Goal: Find contact information: Find contact information

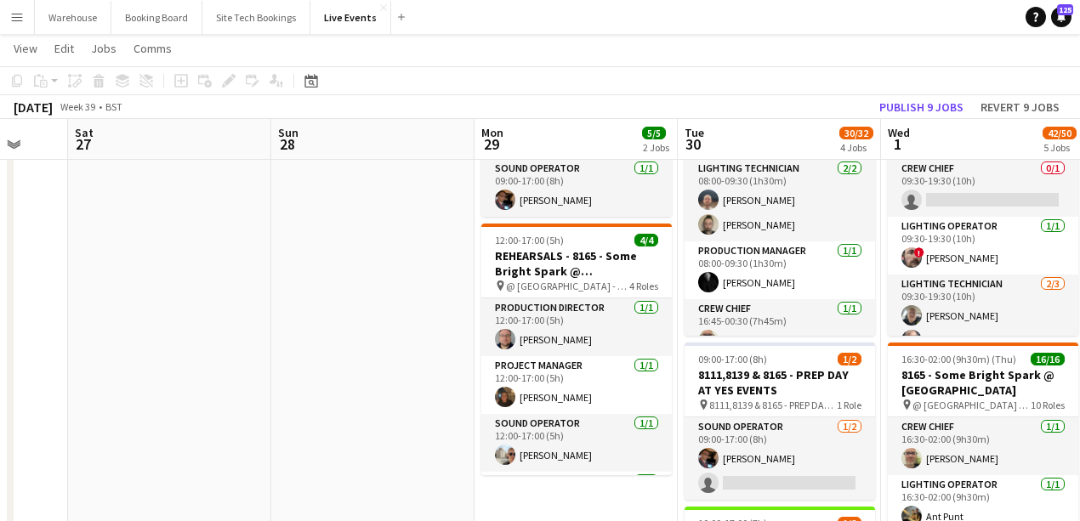
scroll to position [283, 0]
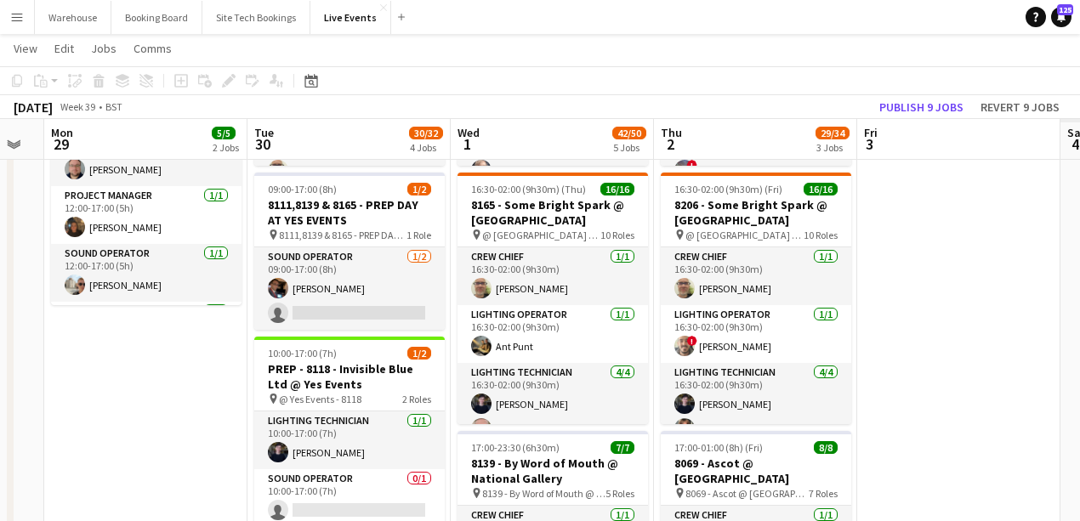
drag, startPoint x: 410, startPoint y: 419, endPoint x: 141, endPoint y: 422, distance: 268.7
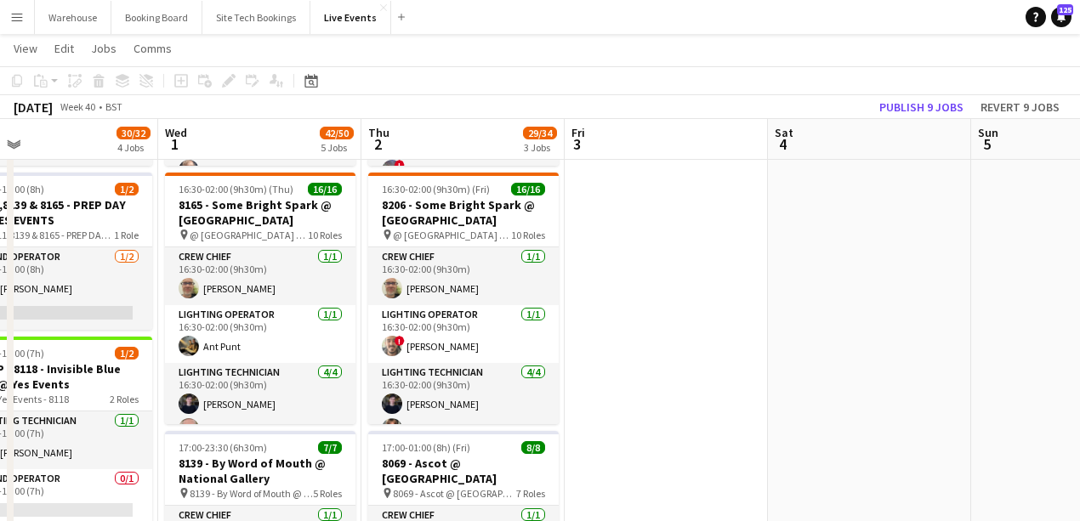
scroll to position [0, 728]
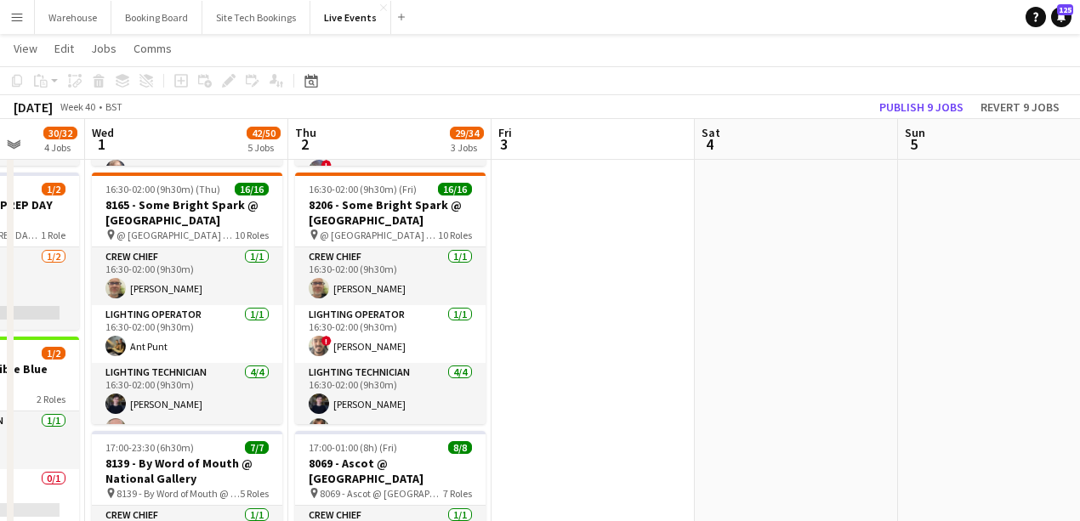
drag, startPoint x: 933, startPoint y: 397, endPoint x: 568, endPoint y: 466, distance: 371.2
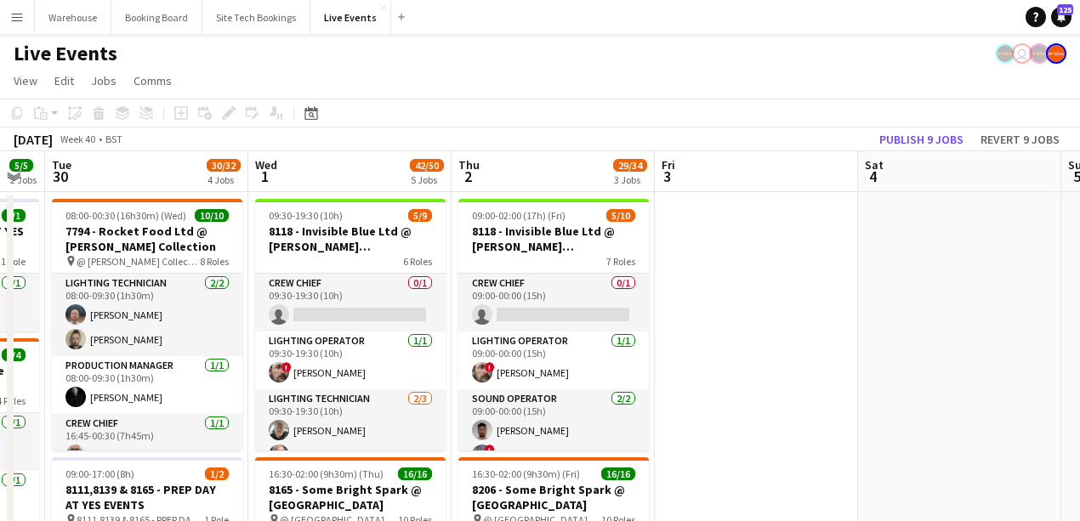
scroll to position [0, 525]
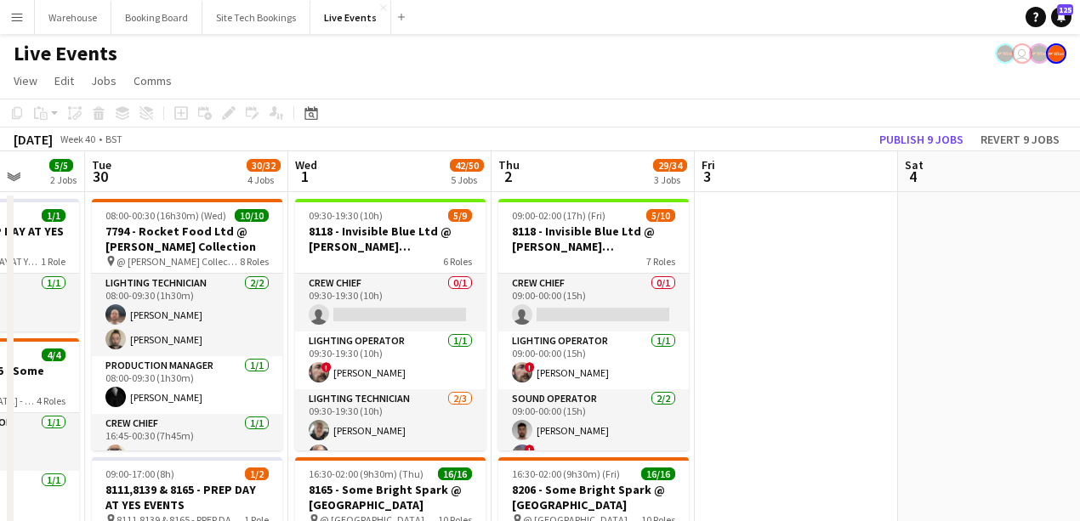
drag, startPoint x: 537, startPoint y: 406, endPoint x: 740, endPoint y: 393, distance: 203.6
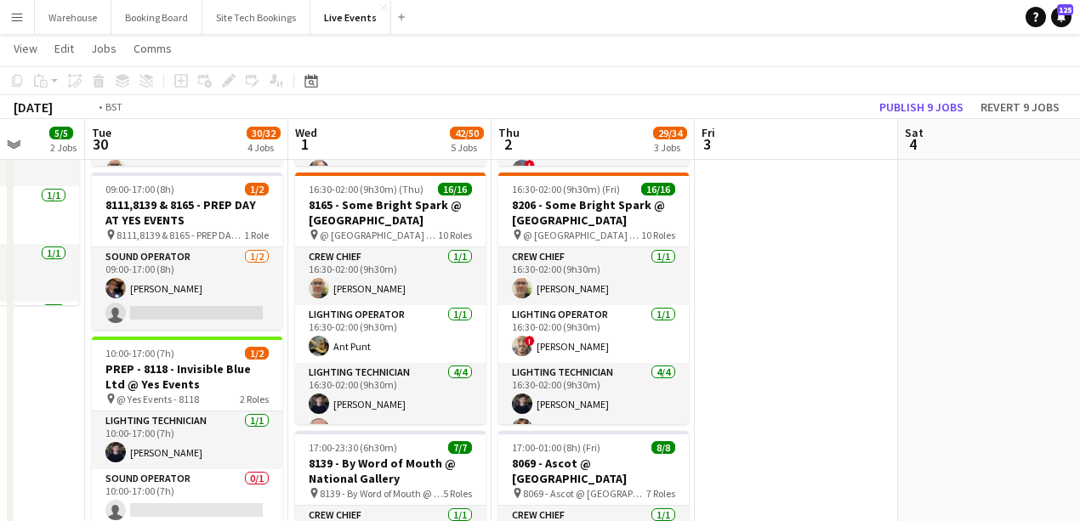
drag, startPoint x: 735, startPoint y: 362, endPoint x: 1086, endPoint y: 326, distance: 353.0
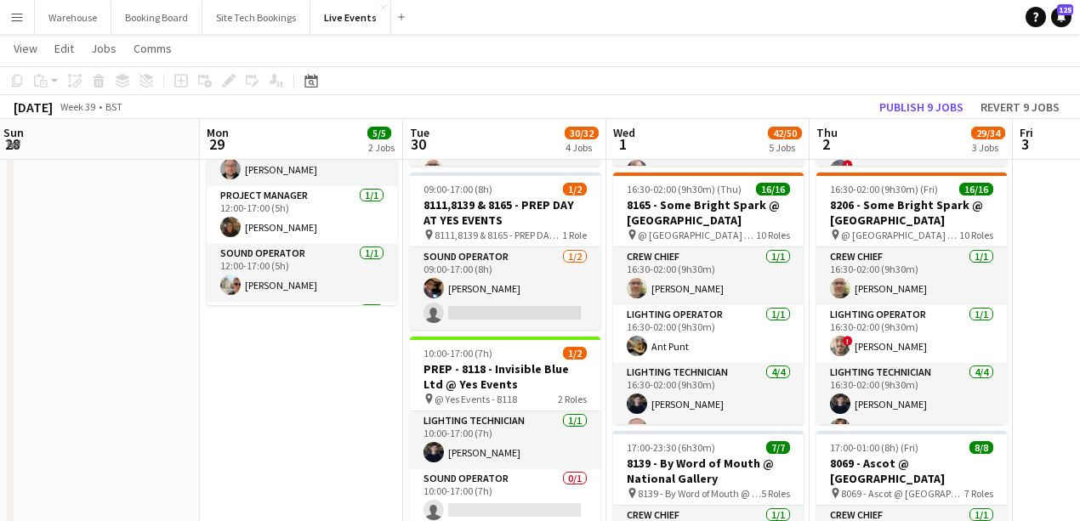
drag, startPoint x: 435, startPoint y: 403, endPoint x: 750, endPoint y: 398, distance: 314.6
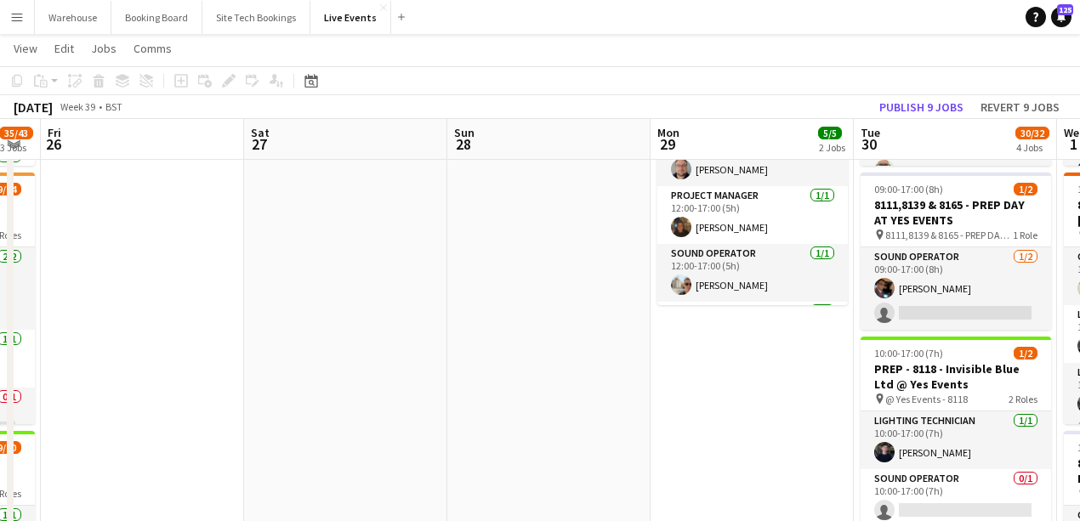
drag, startPoint x: 567, startPoint y: 400, endPoint x: 851, endPoint y: 395, distance: 284.0
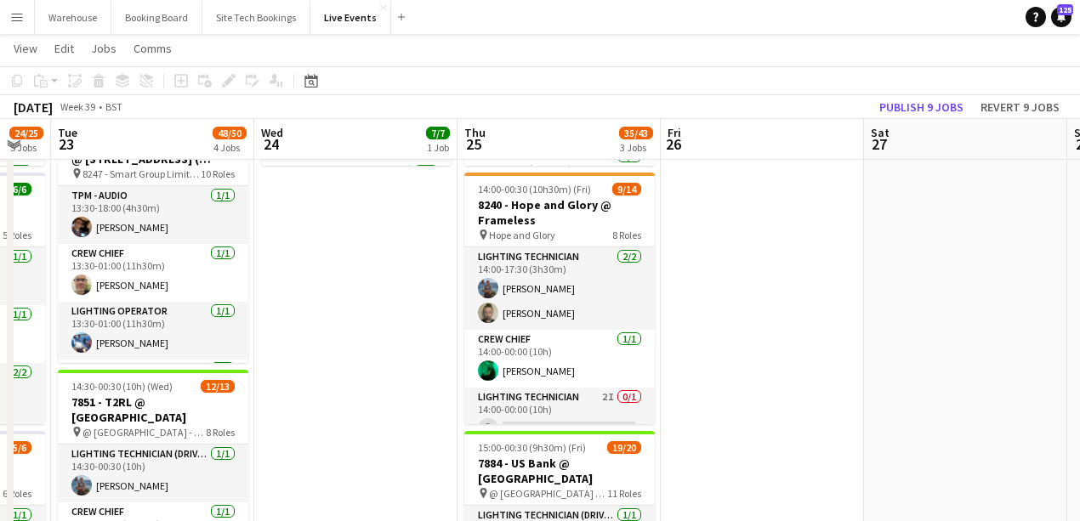
scroll to position [0, 499]
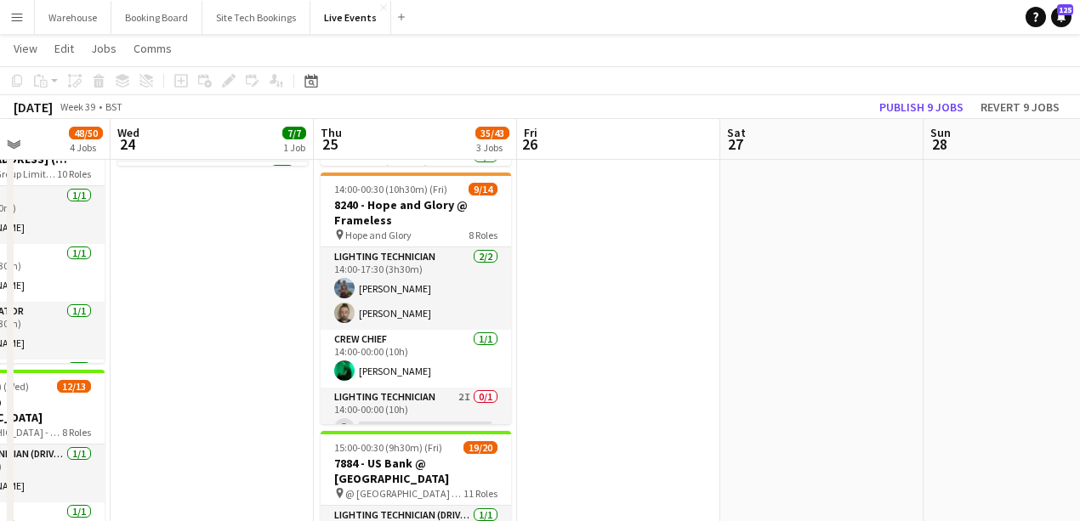
drag, startPoint x: 532, startPoint y: 415, endPoint x: 940, endPoint y: 348, distance: 412.8
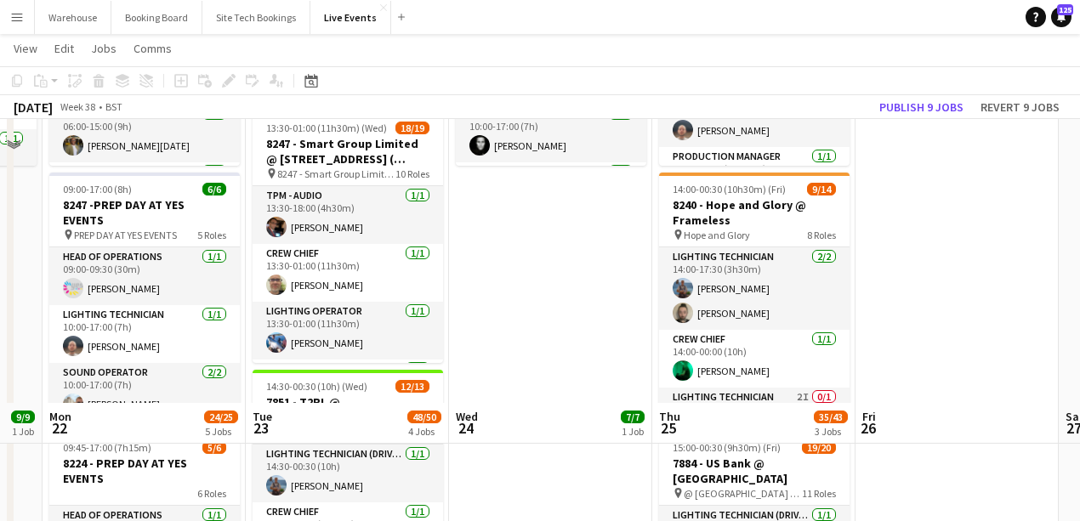
scroll to position [566, 0]
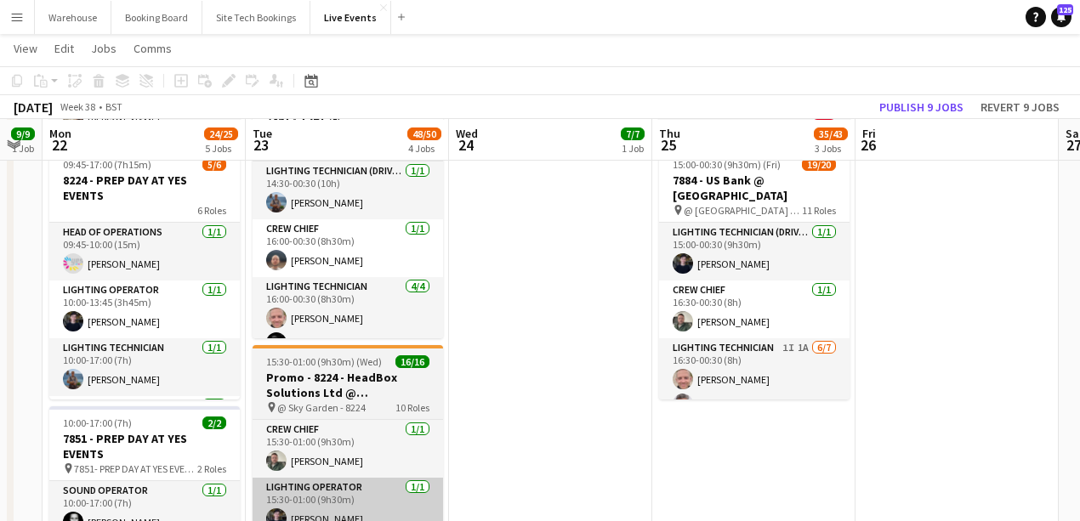
drag, startPoint x: 549, startPoint y: 441, endPoint x: 590, endPoint y: 483, distance: 58.3
click at [852, 435] on app-calendar-viewport "Sat 20 33/33 2 Jobs Sun 21 9/9 1 Job Mon 22 24/25 5 Jobs Tue 23 48/50 4 Jobs We…" at bounding box center [540, 354] width 1080 height 1709
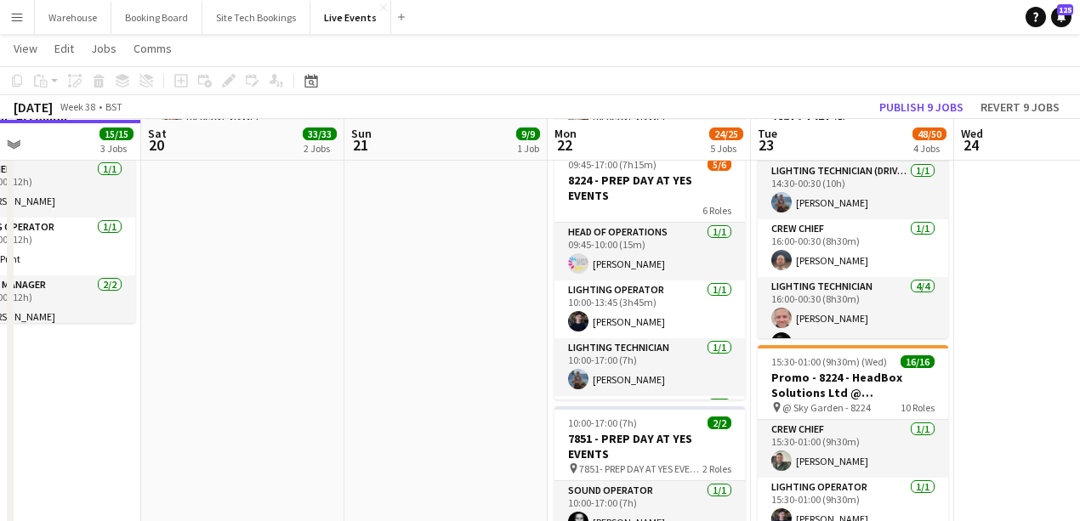
drag, startPoint x: 248, startPoint y: 461, endPoint x: 576, endPoint y: 459, distance: 328.2
click at [576, 459] on app-calendar-viewport "Wed 17 45/45 6 Jobs Thu 18 60/61 6 Jobs Fri 19 15/15 3 Jobs Sat 20 33/33 2 Jobs…" at bounding box center [540, 354] width 1080 height 1709
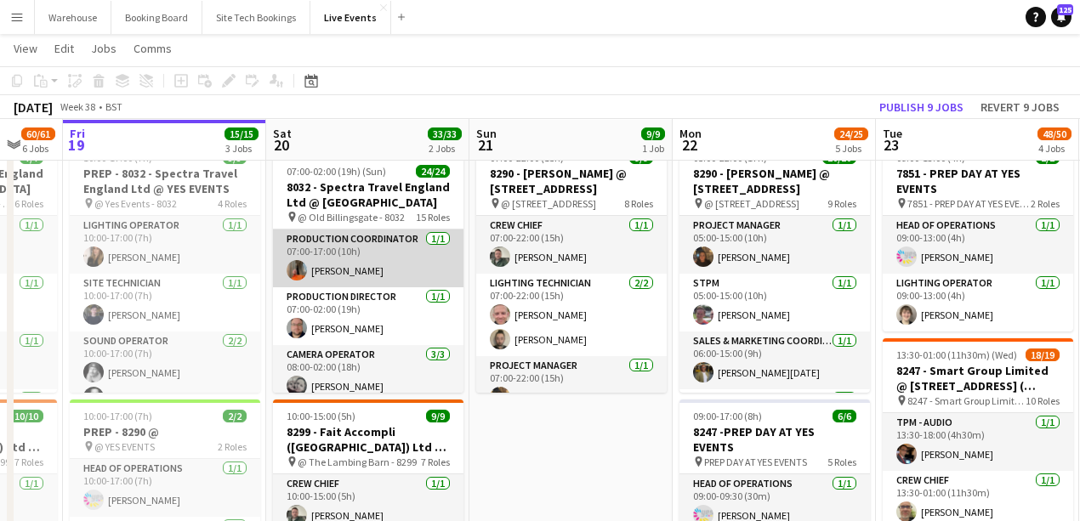
scroll to position [56, 0]
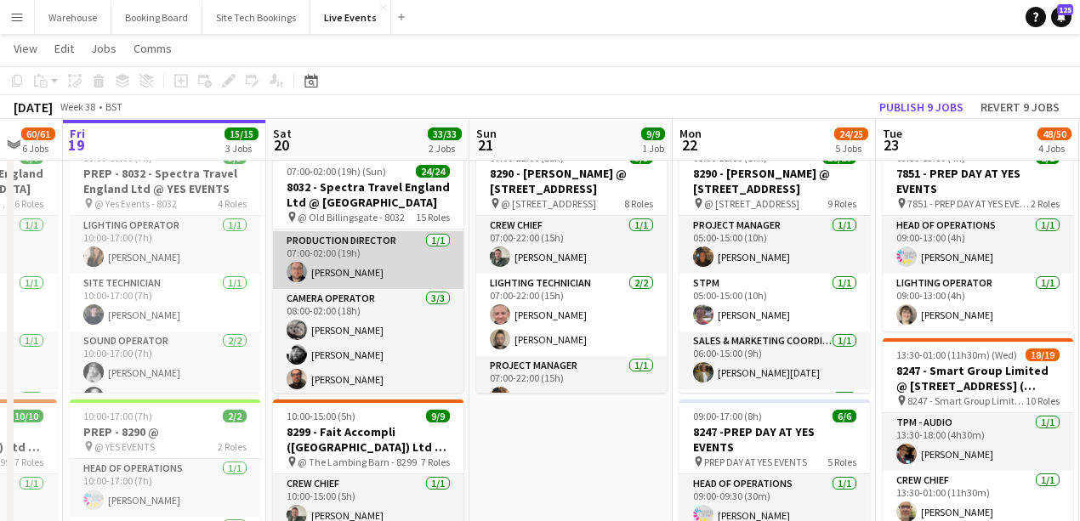
click at [298, 270] on app-user-avatar at bounding box center [297, 272] width 20 height 20
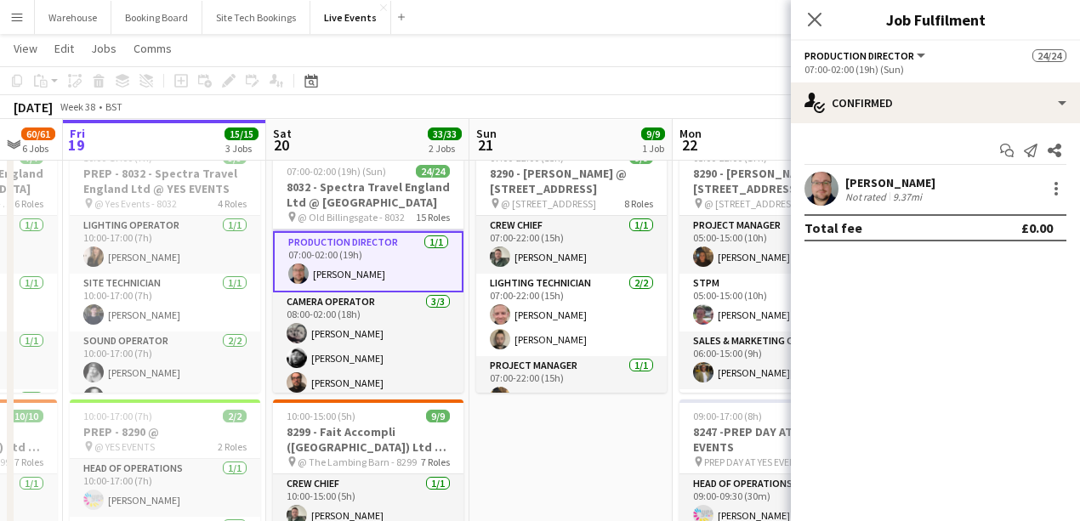
click at [818, 189] on app-user-avatar at bounding box center [821, 189] width 34 height 34
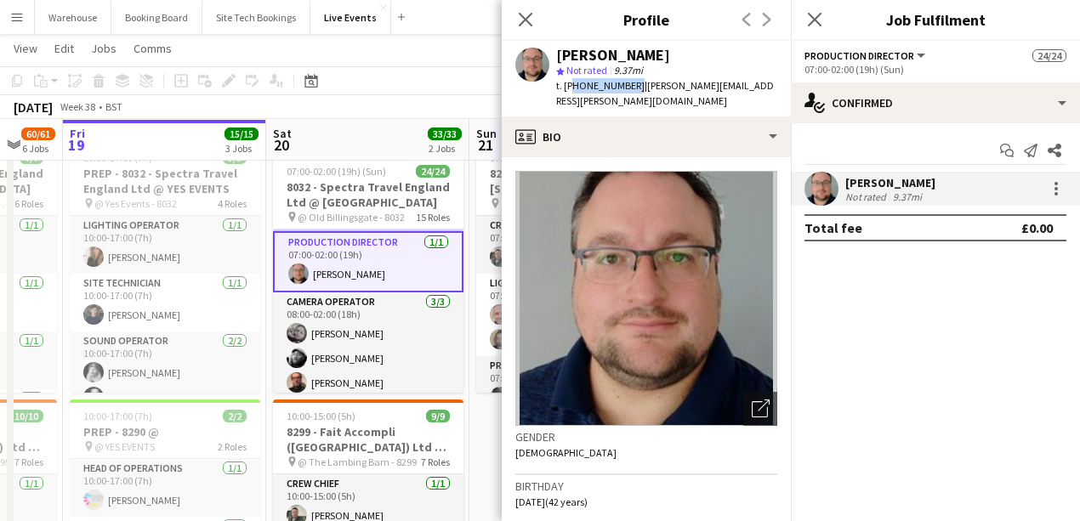
drag, startPoint x: 605, startPoint y: 85, endPoint x: 631, endPoint y: 88, distance: 25.7
click at [631, 88] on span "t. [PHONE_NUMBER]" at bounding box center [600, 85] width 88 height 13
copy span "447773000795"
click at [529, 13] on icon "Close pop-in" at bounding box center [525, 19] width 16 height 16
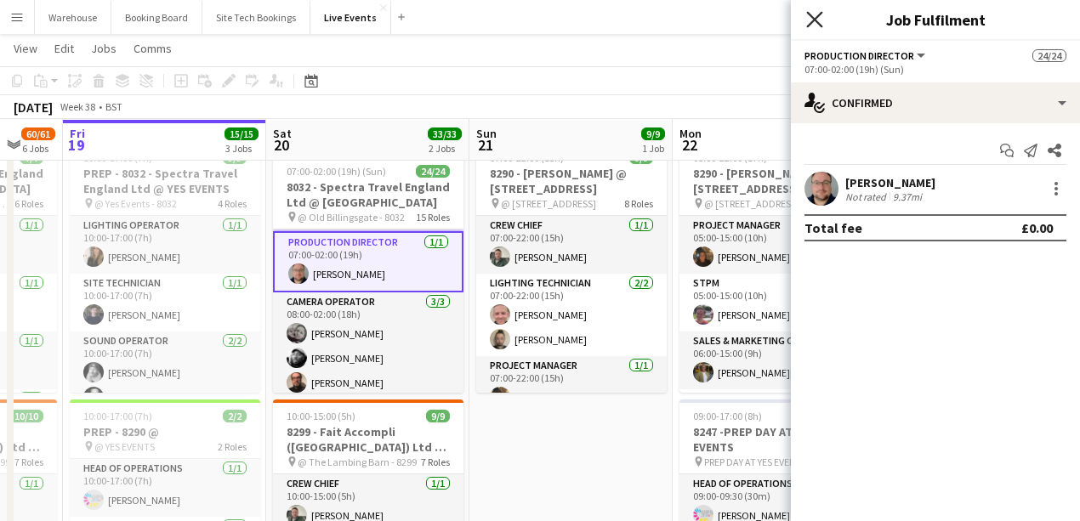
click at [813, 15] on icon "Close pop-in" at bounding box center [814, 19] width 16 height 16
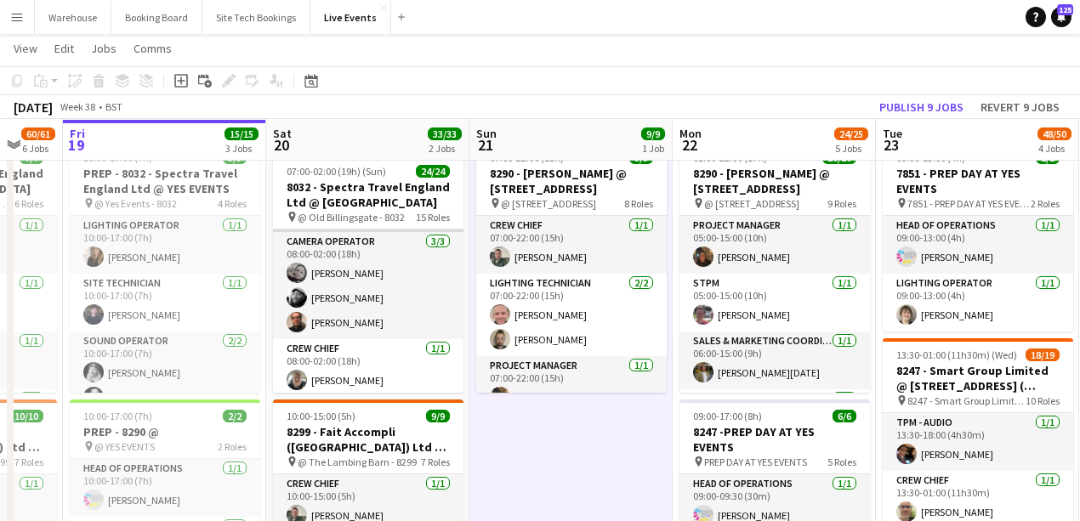
scroll to position [170, 0]
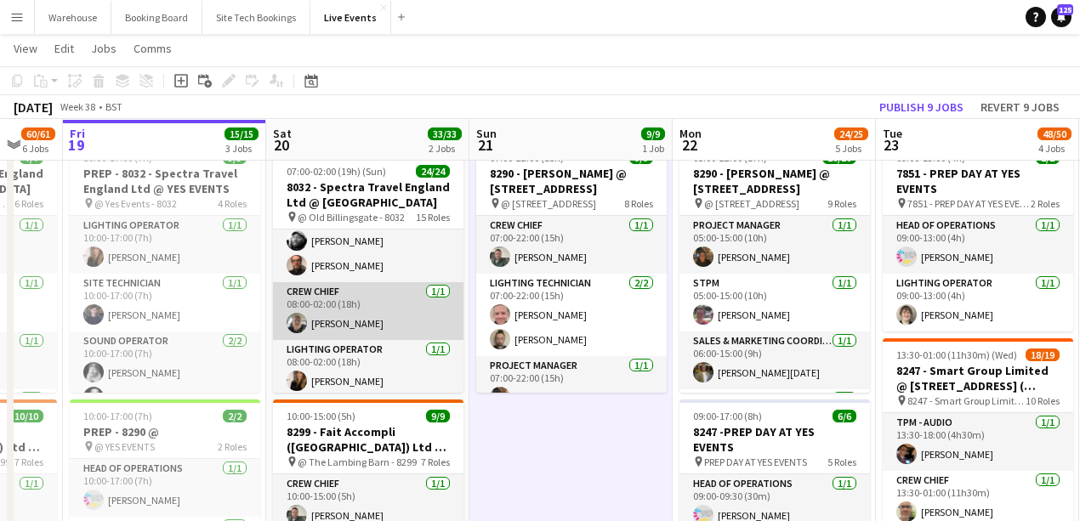
click at [296, 329] on app-user-avatar at bounding box center [297, 323] width 20 height 20
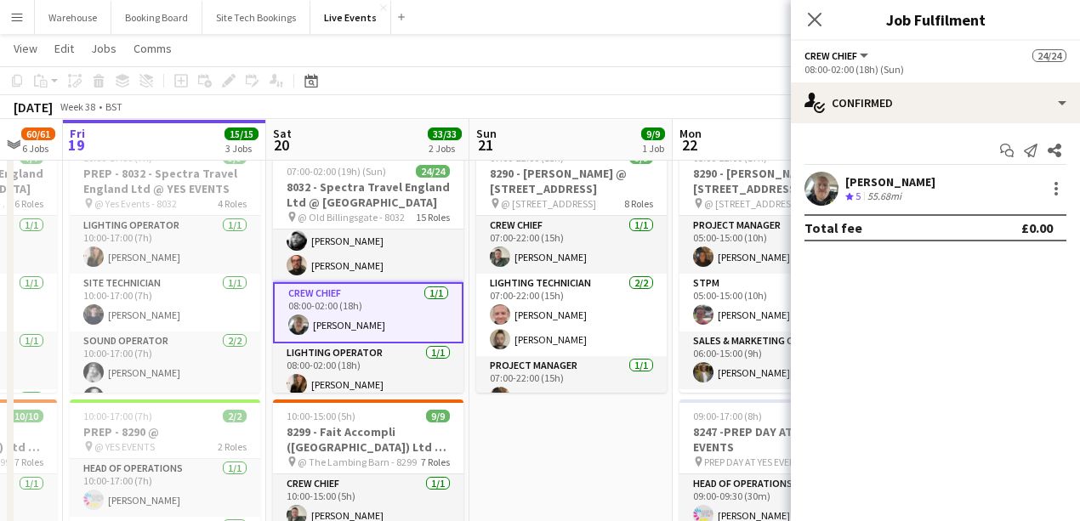
click at [813, 184] on app-user-avatar at bounding box center [821, 189] width 34 height 34
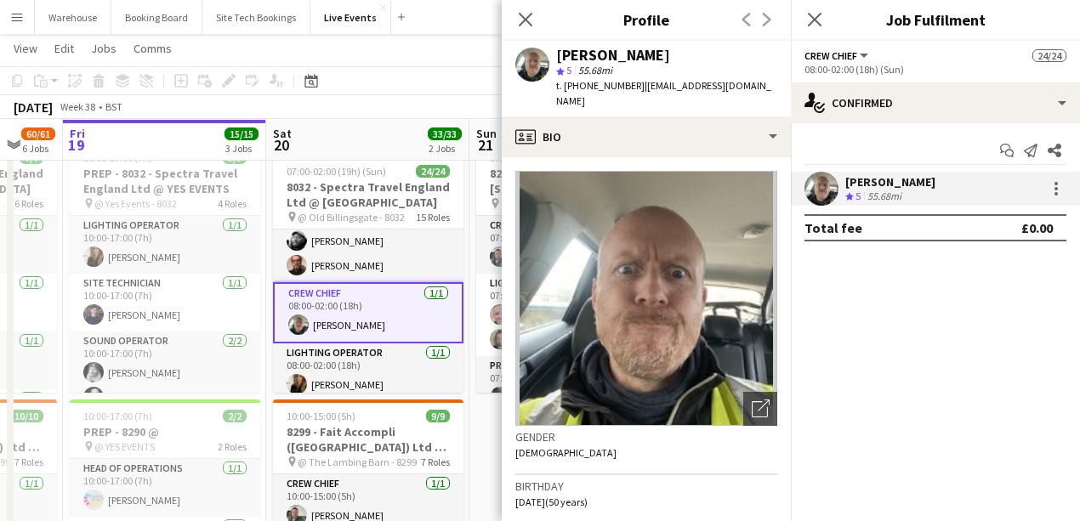
drag, startPoint x: 570, startPoint y: 87, endPoint x: 633, endPoint y: 86, distance: 62.9
click at [633, 86] on div "t. [PHONE_NUMBER] | [EMAIL_ADDRESS][DOMAIN_NAME]" at bounding box center [666, 93] width 221 height 31
copy span "447859790797"
drag, startPoint x: 522, startPoint y: 22, endPoint x: 517, endPoint y: 34, distance: 13.0
click at [523, 22] on icon at bounding box center [526, 20] width 14 height 14
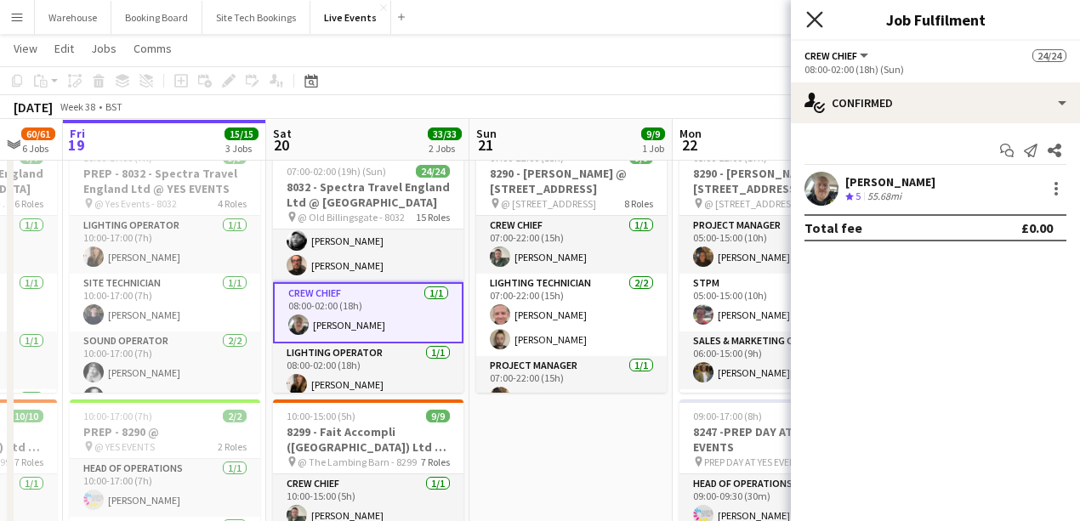
click at [815, 19] on icon at bounding box center [814, 19] width 16 height 16
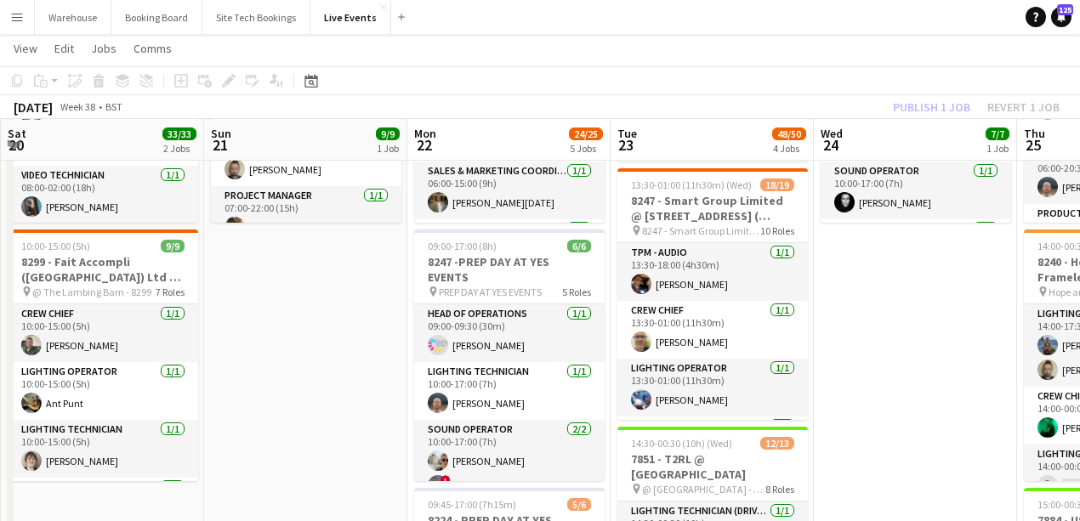
scroll to position [0, 687]
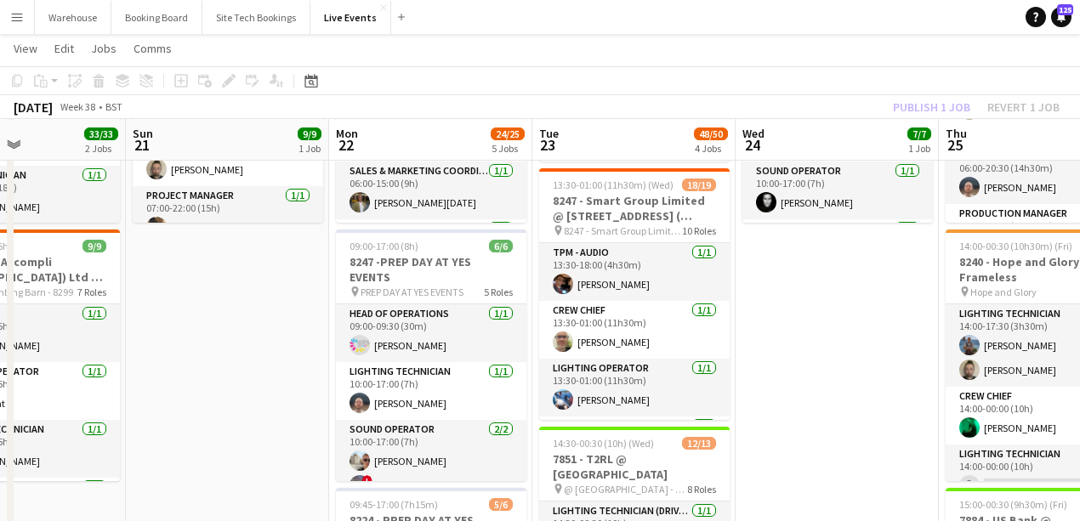
drag, startPoint x: 446, startPoint y: 423, endPoint x: 233, endPoint y: 428, distance: 212.6
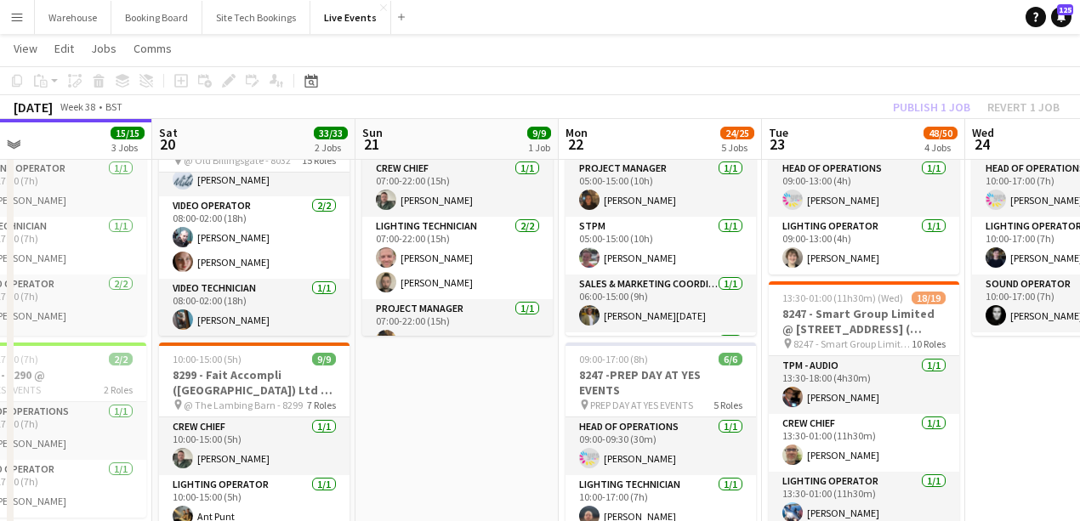
scroll to position [0, 449]
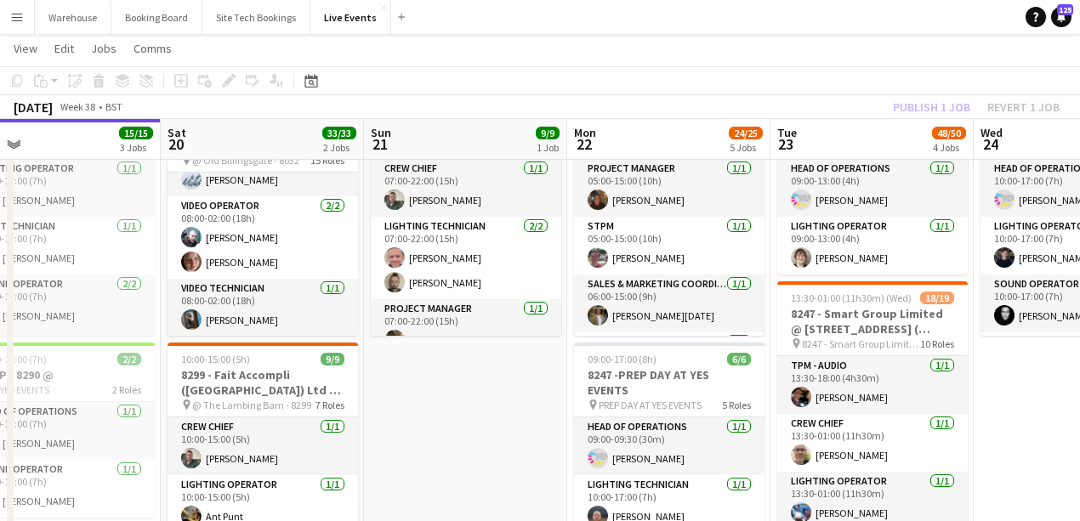
drag, startPoint x: 243, startPoint y: 456, endPoint x: 481, endPoint y: 446, distance: 238.3
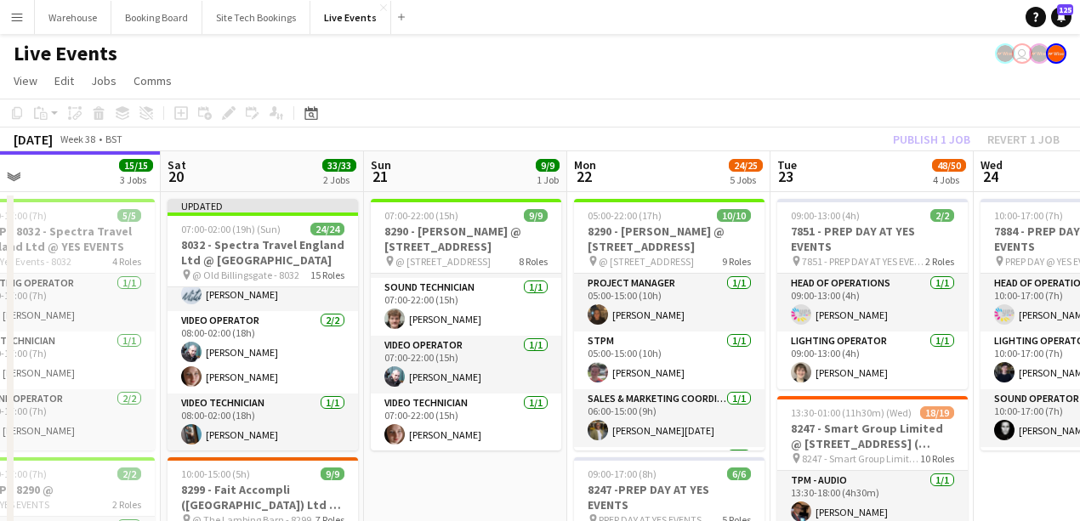
scroll to position [0, 497]
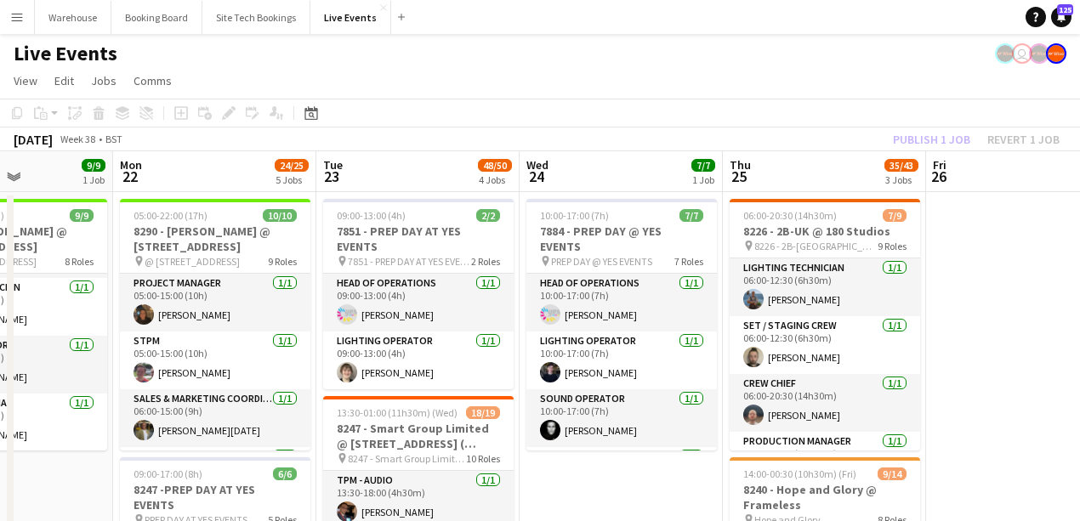
drag, startPoint x: 1013, startPoint y: 482, endPoint x: 559, endPoint y: 412, distance: 459.4
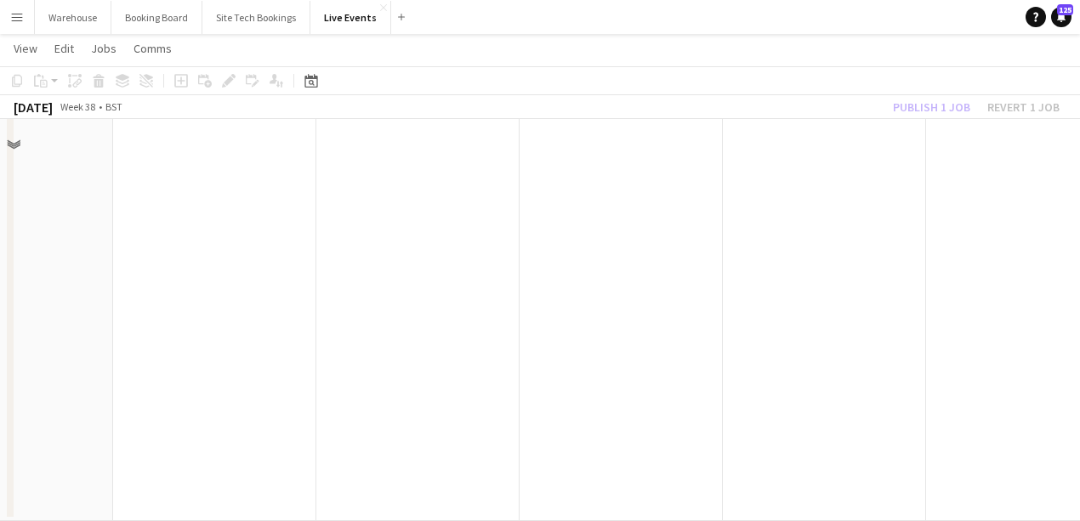
scroll to position [801, 0]
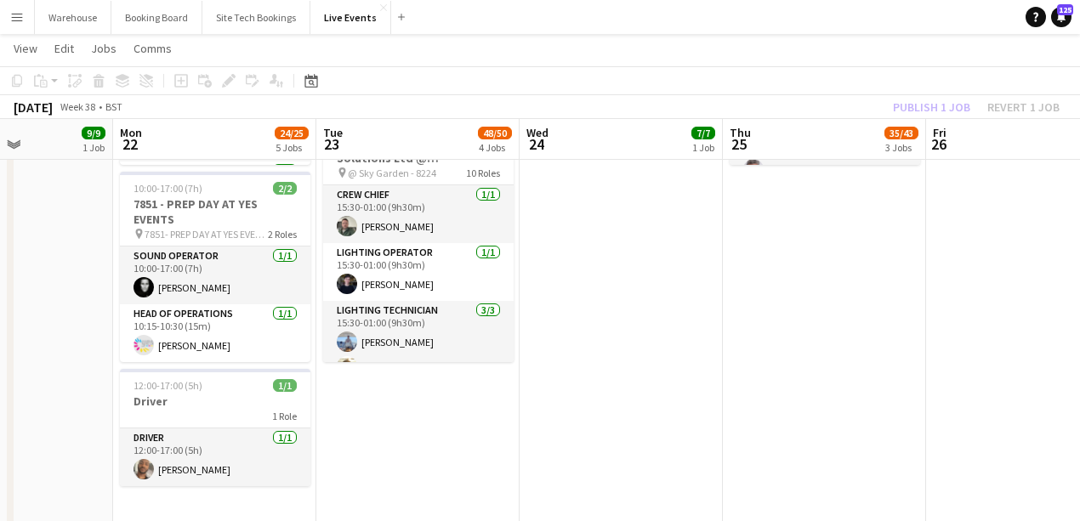
click at [585, 356] on app-date-cell "10:00-17:00 (7h) 7/7 7884 - PREP DAY @ YES EVENTS pin PREP DAY @ YES EVENTS 7 R…" at bounding box center [621, 182] width 203 height 1585
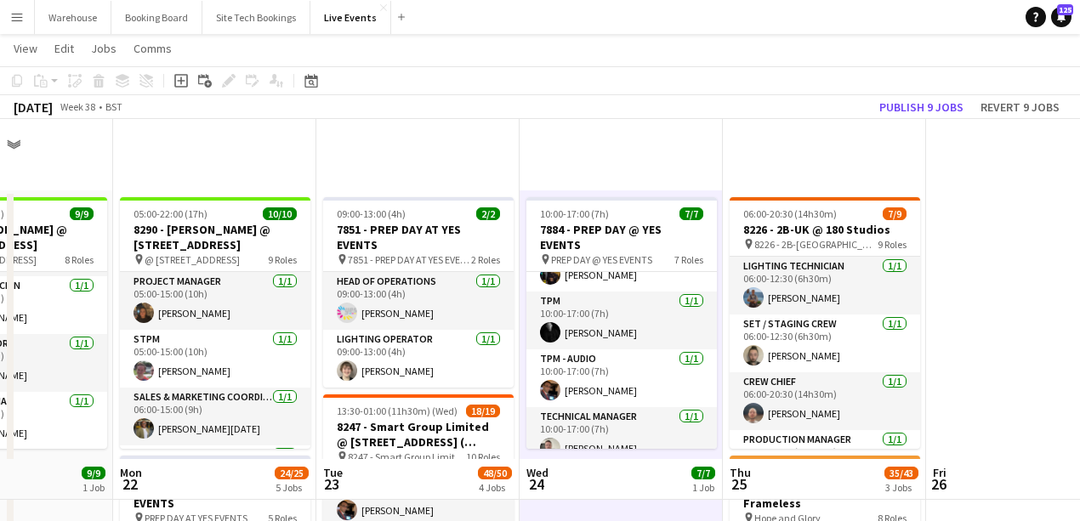
scroll to position [340, 0]
